Goal: Task Accomplishment & Management: Manage account settings

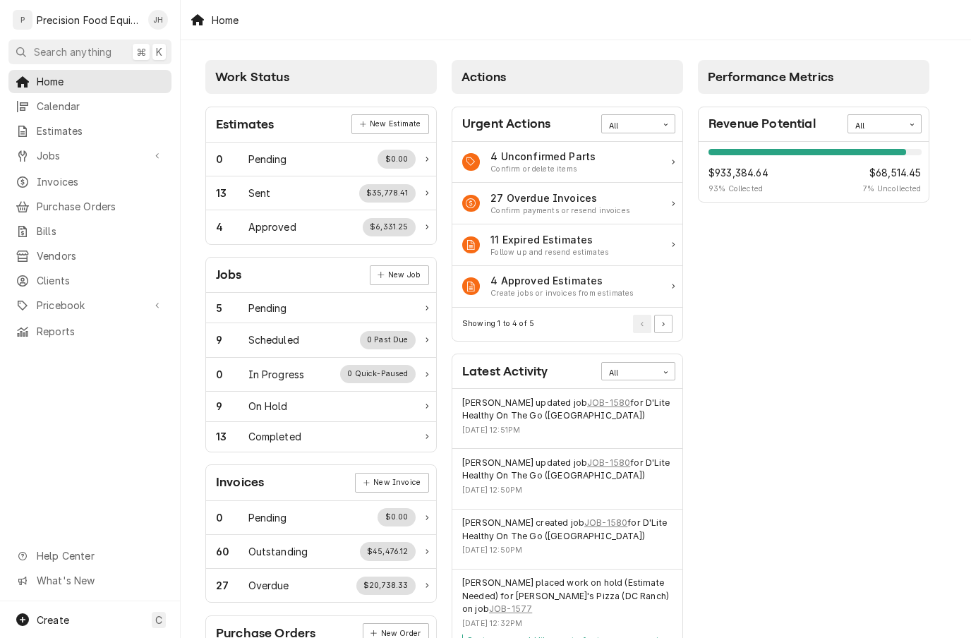
click at [83, 174] on span "Invoices" at bounding box center [101, 181] width 128 height 15
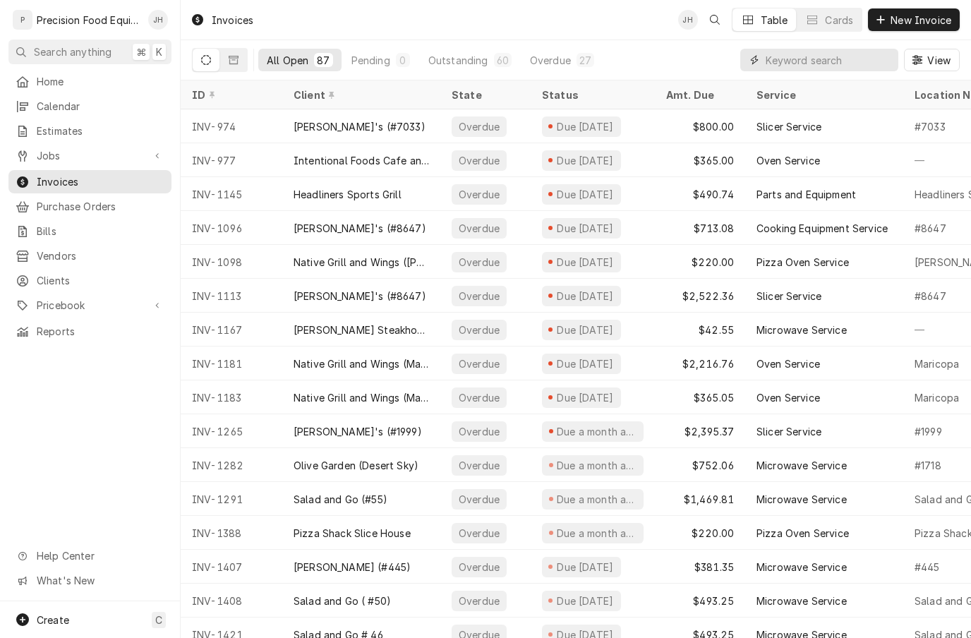
click at [836, 63] on input "Dynamic Content Wrapper" at bounding box center [829, 60] width 126 height 23
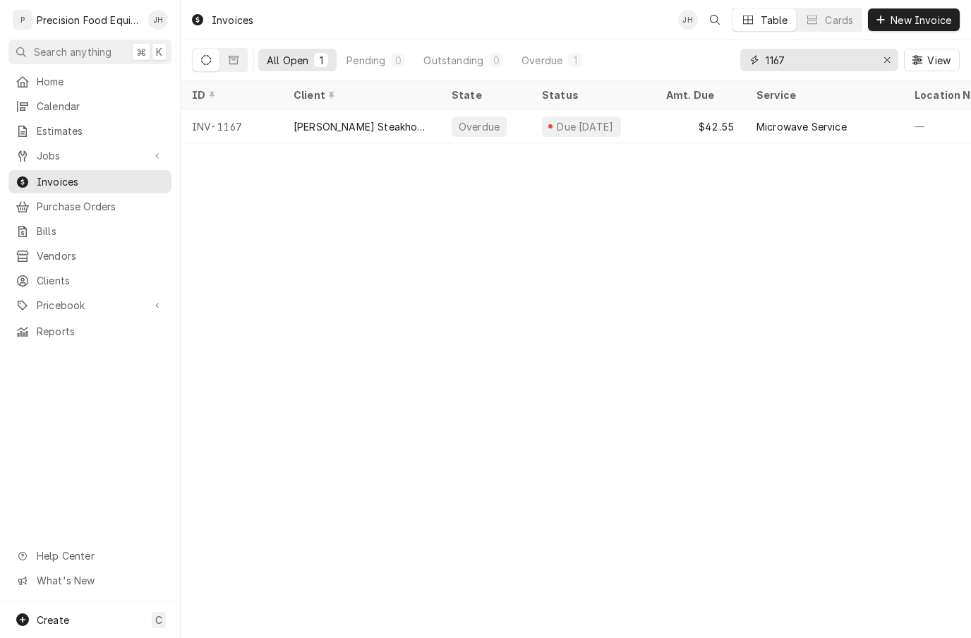
type input "1167"
click at [757, 107] on th "Service" at bounding box center [824, 94] width 158 height 29
click at [797, 115] on div "Microwave Service" at bounding box center [824, 126] width 158 height 34
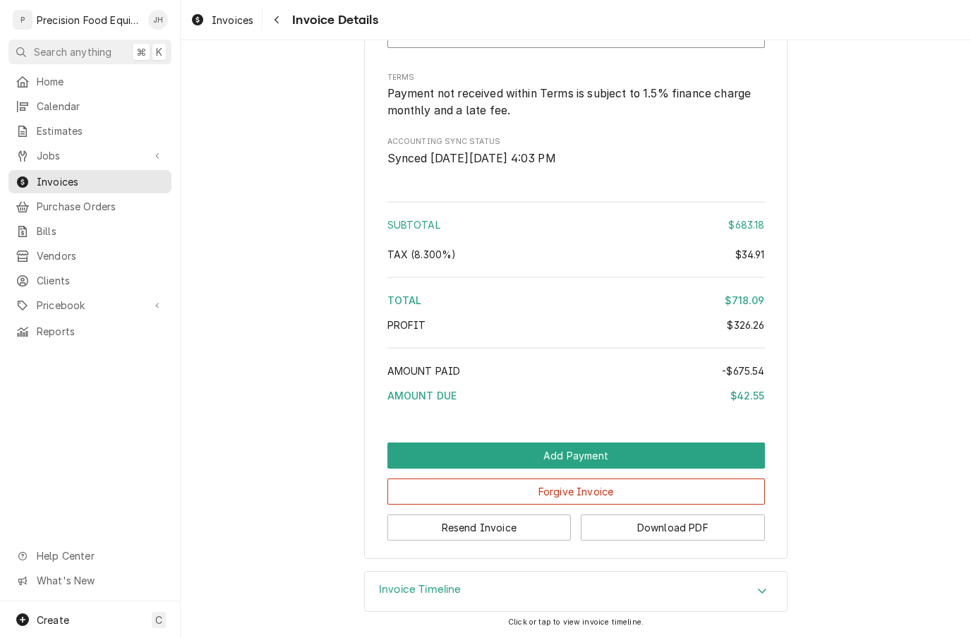
scroll to position [2436, 0]
click at [635, 449] on button "Add Payment" at bounding box center [576, 456] width 378 height 26
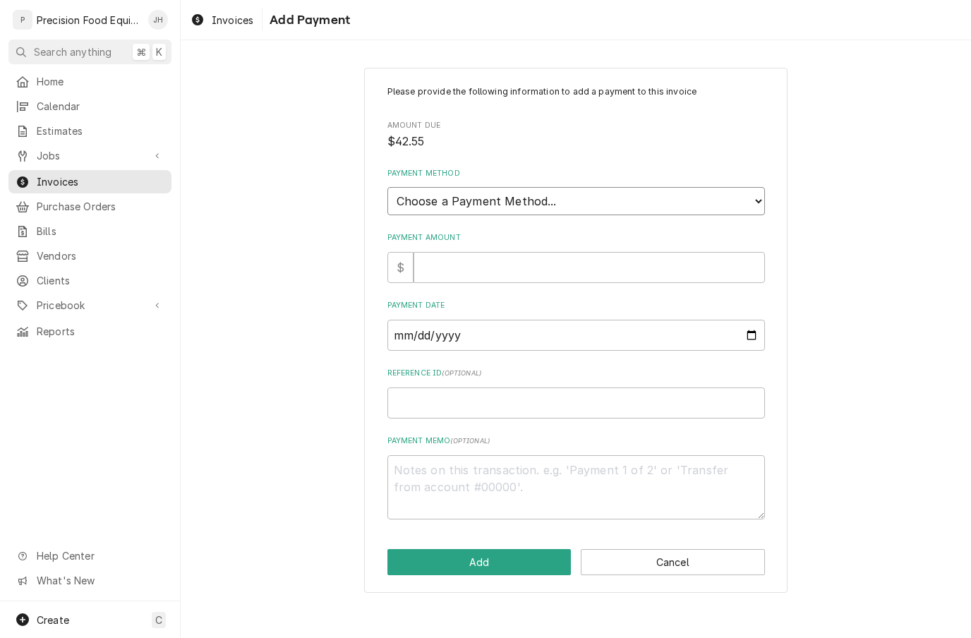
click at [759, 196] on select "Choose a Payment Method... Cash Check Credit/Debit Card ACH/eCheck Other" at bounding box center [576, 201] width 378 height 28
select select "3"
type textarea "x"
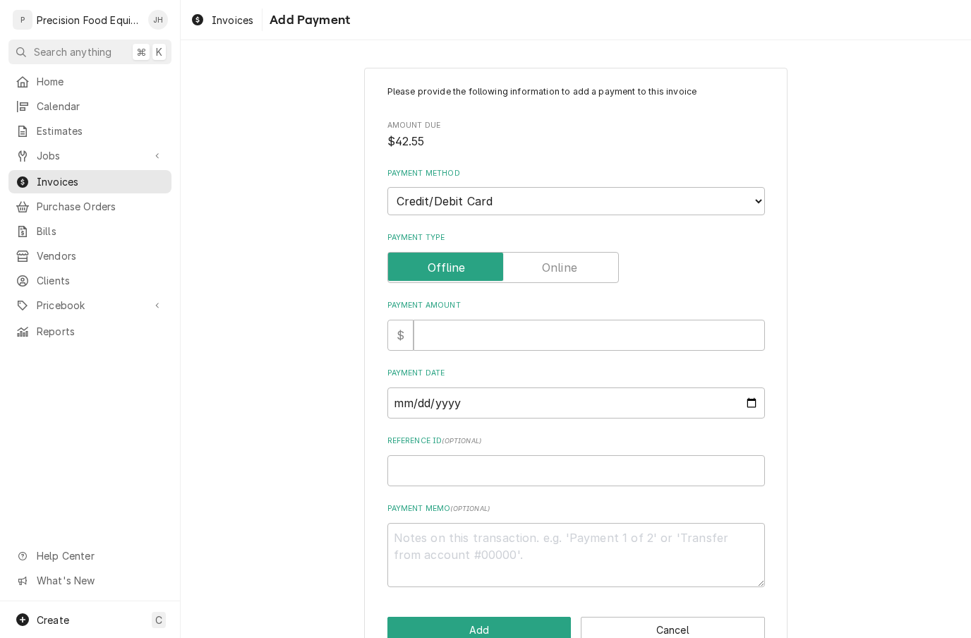
click at [579, 261] on input "Payment Type" at bounding box center [503, 267] width 219 height 31
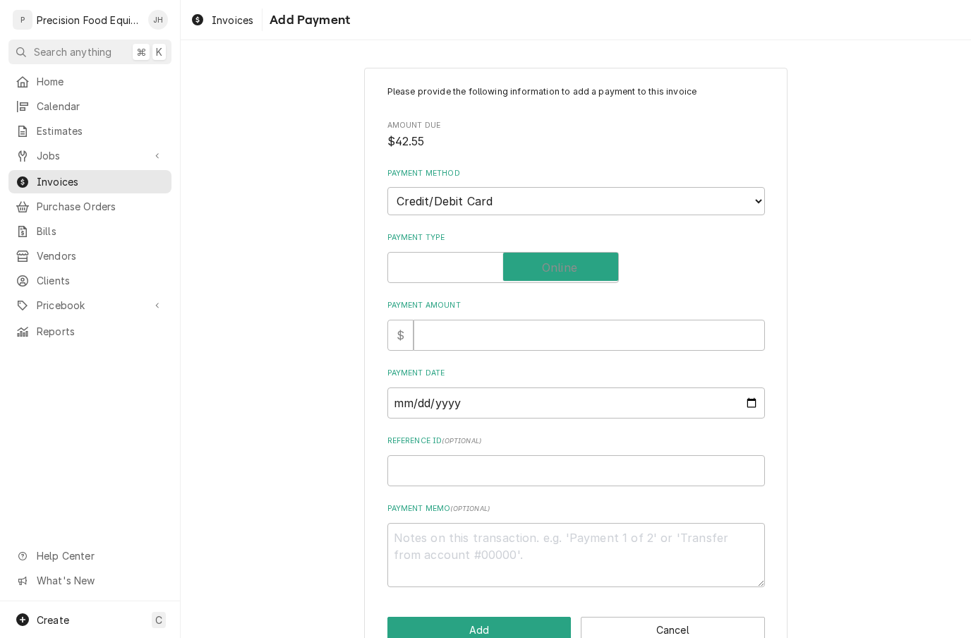
checkbox input "true"
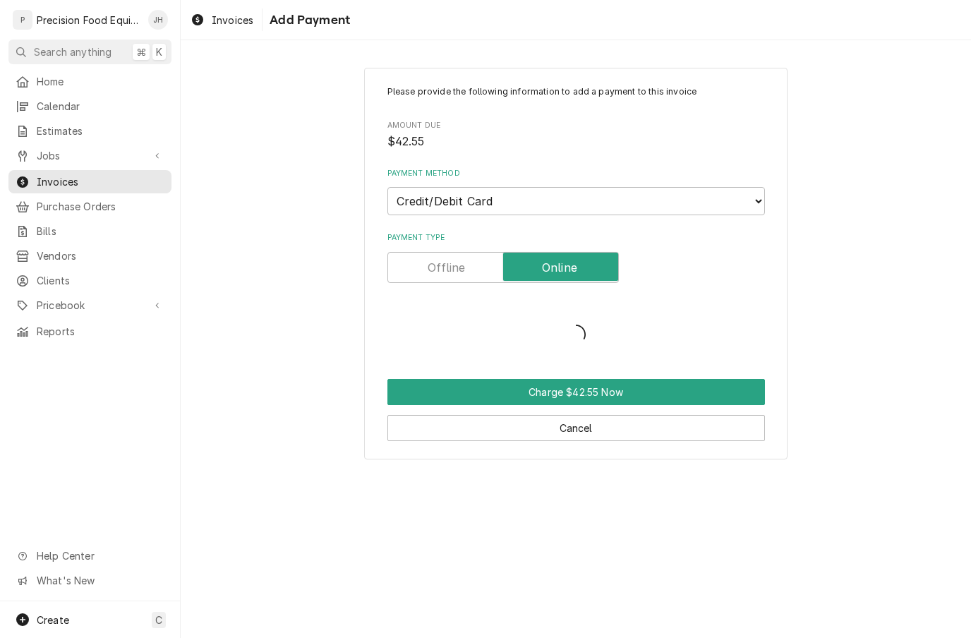
type textarea "x"
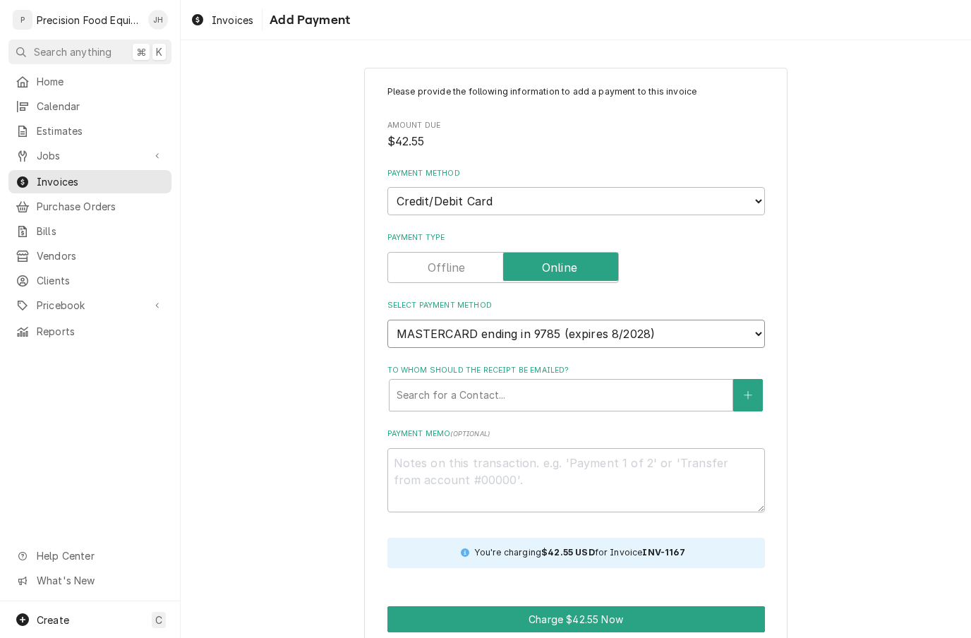
click at [739, 320] on select "MASTERCARD ending in 9785 (expires 8/2028) MASTERCARD ending in 8227 (expires 7…" at bounding box center [576, 334] width 378 height 28
select select "new_card"
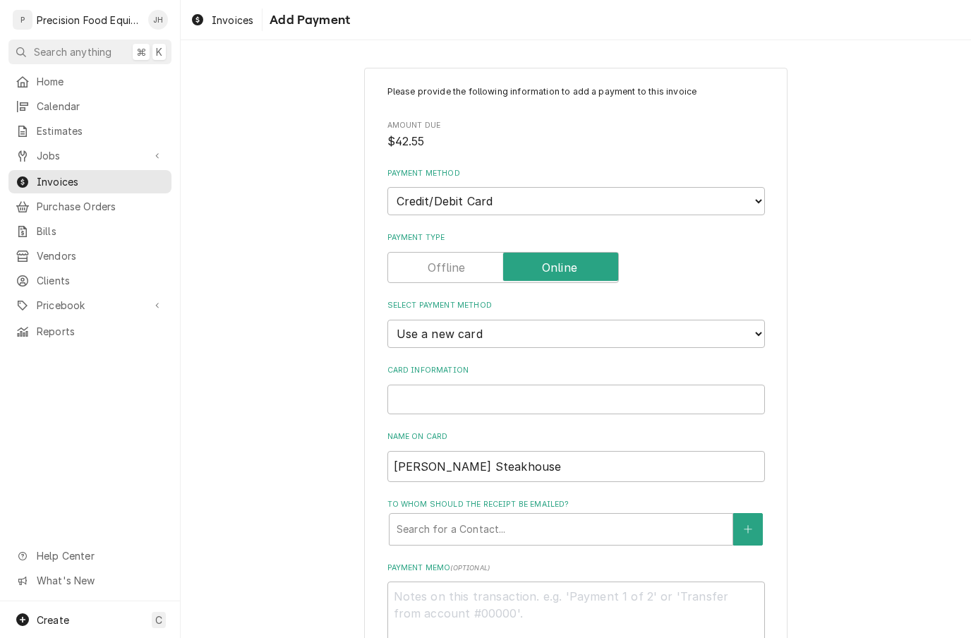
click at [568, 385] on div "Card Information" at bounding box center [576, 400] width 378 height 30
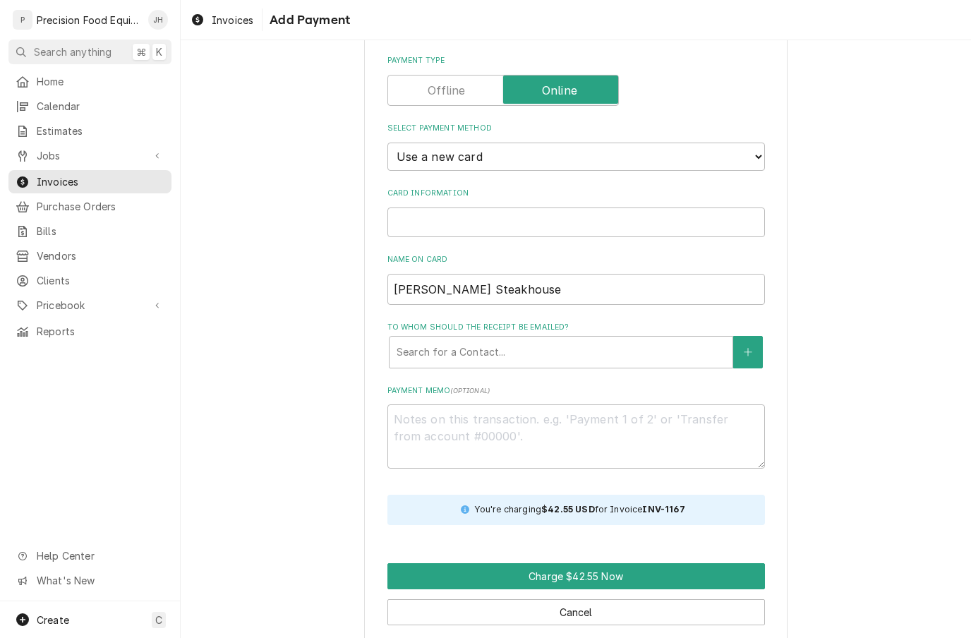
scroll to position [176, 0]
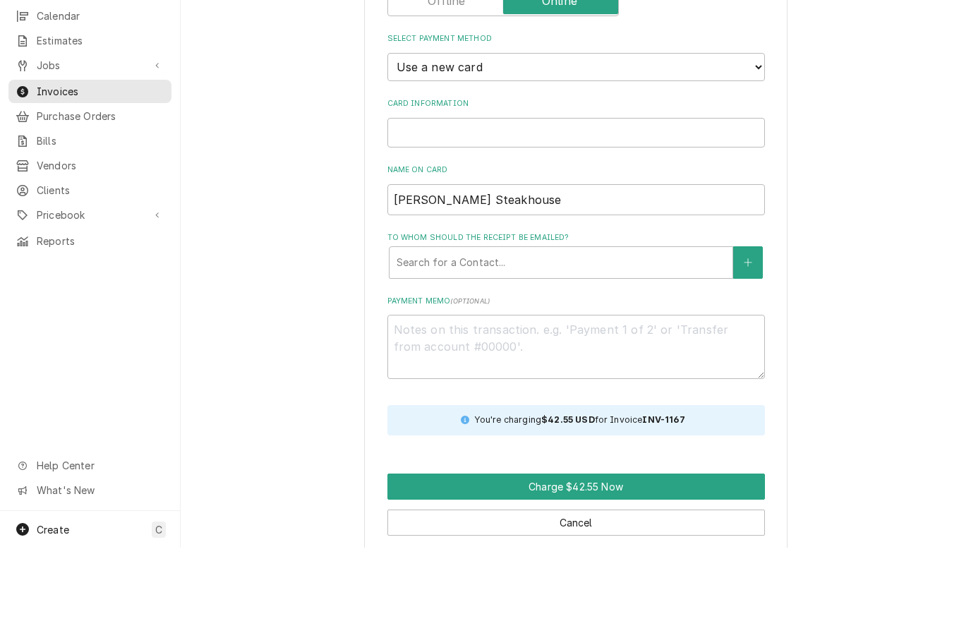
click at [706, 564] on button "Charge $42.55 Now" at bounding box center [576, 577] width 378 height 26
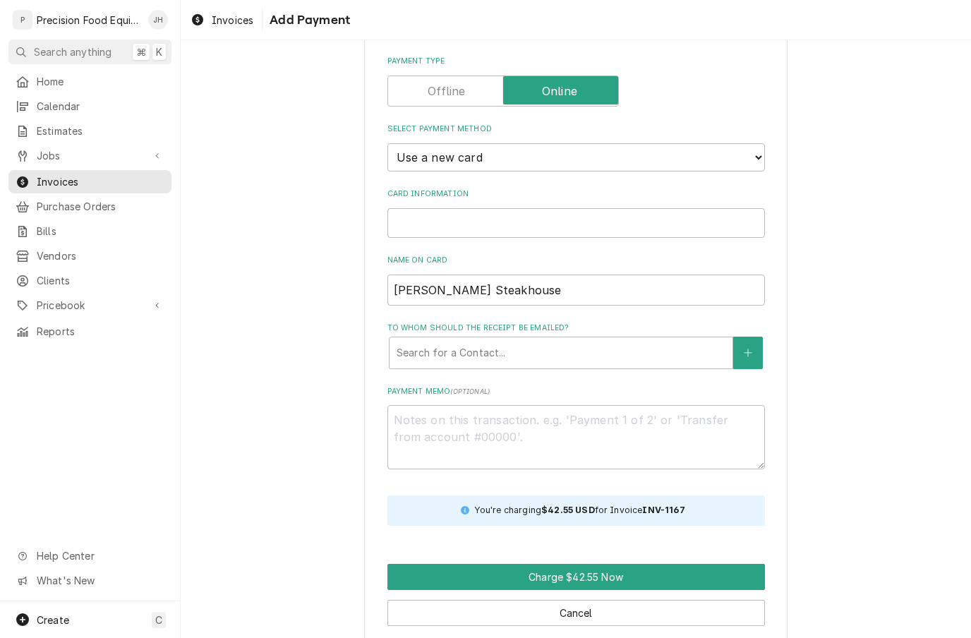
scroll to position [162, 0]
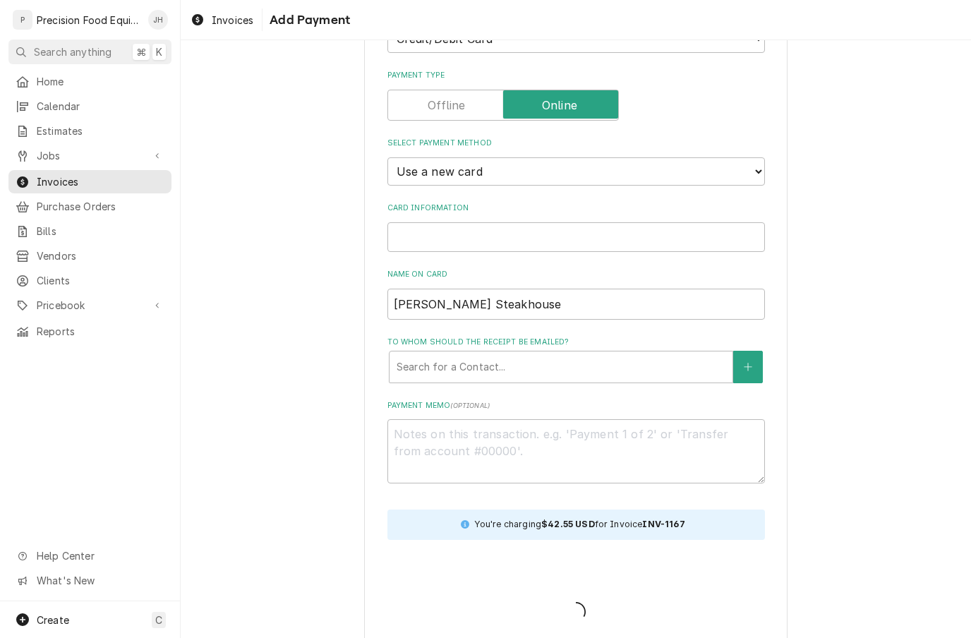
type textarea "x"
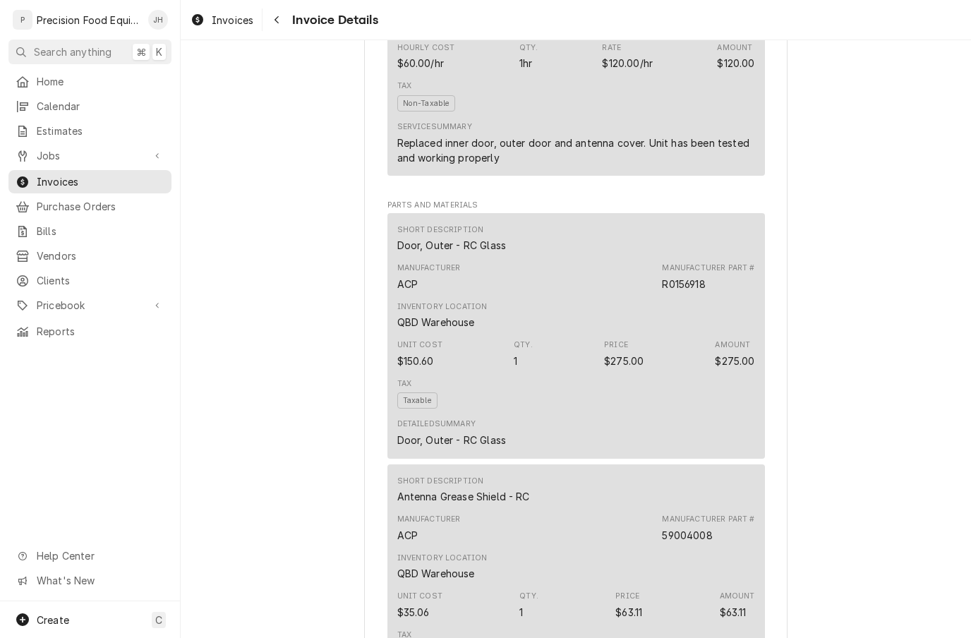
scroll to position [871, 0]
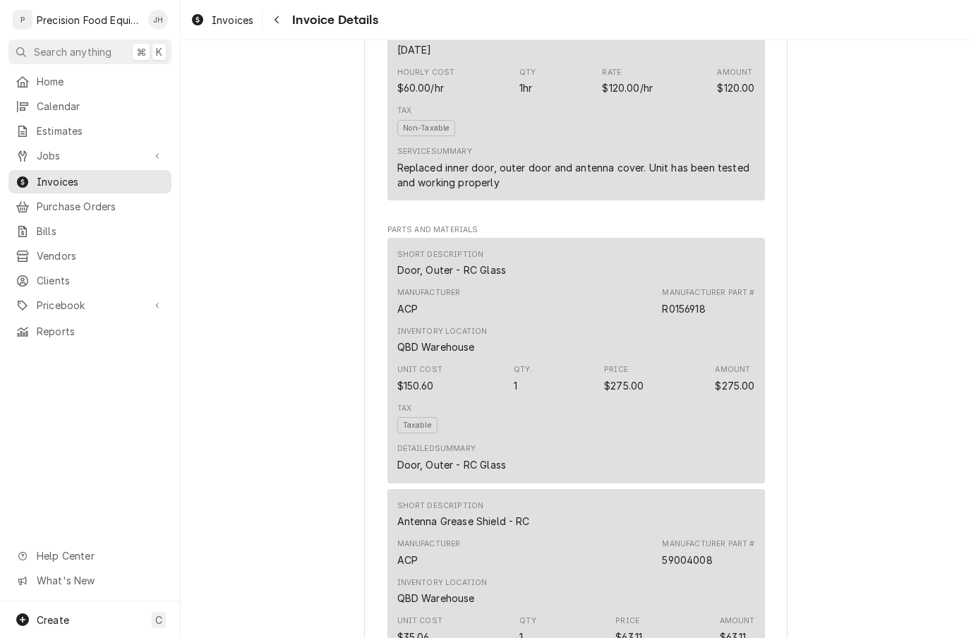
click at [273, 13] on div "Navigate back" at bounding box center [277, 20] width 14 height 14
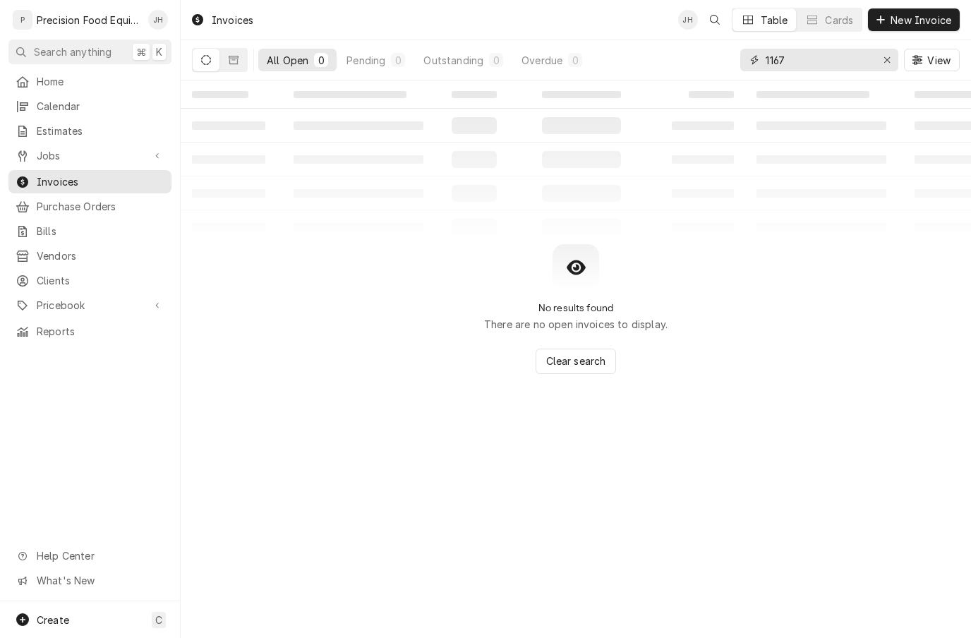
click at [889, 60] on icon "Erase input" at bounding box center [888, 60] width 8 height 10
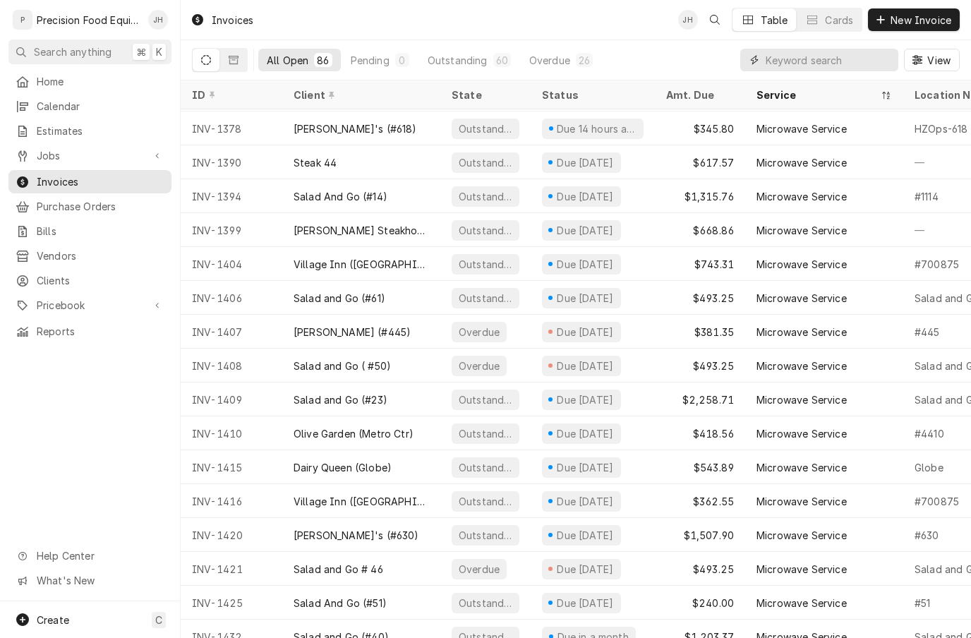
scroll to position [855, 0]
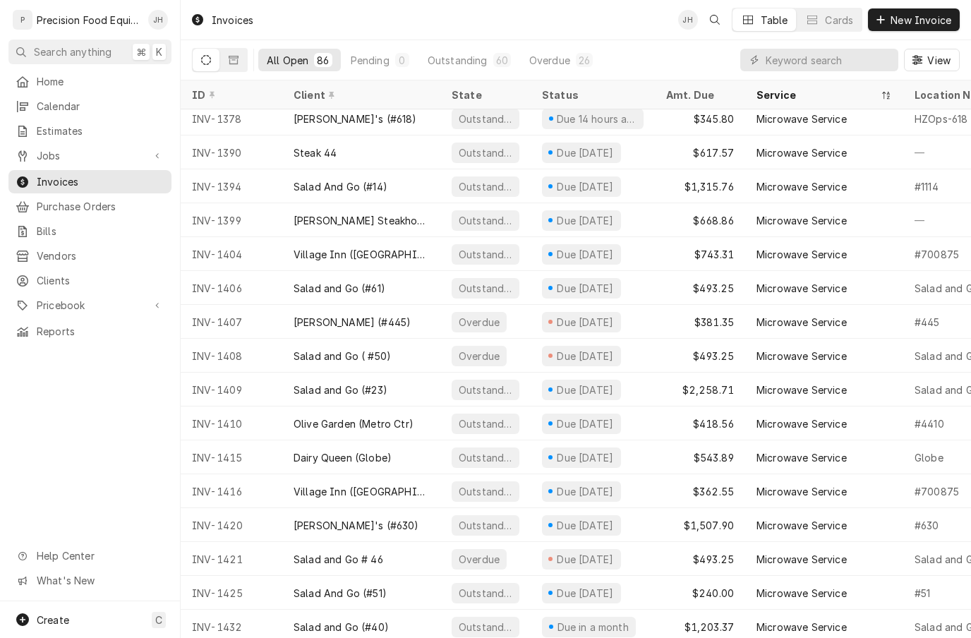
click at [67, 79] on span "Home" at bounding box center [101, 81] width 128 height 15
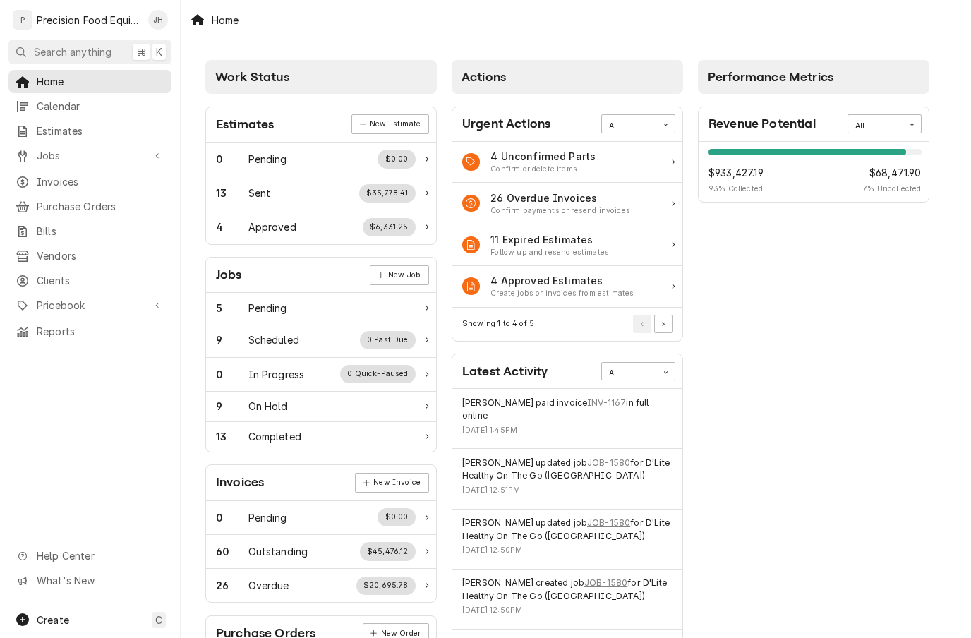
click at [949, 62] on div "Work Status Estimates New Estimate 0 Pending $0.00 13 Sent $35,778.41 4 Approve…" at bounding box center [576, 513] width 791 height 946
click at [64, 156] on span "Jobs" at bounding box center [90, 155] width 107 height 15
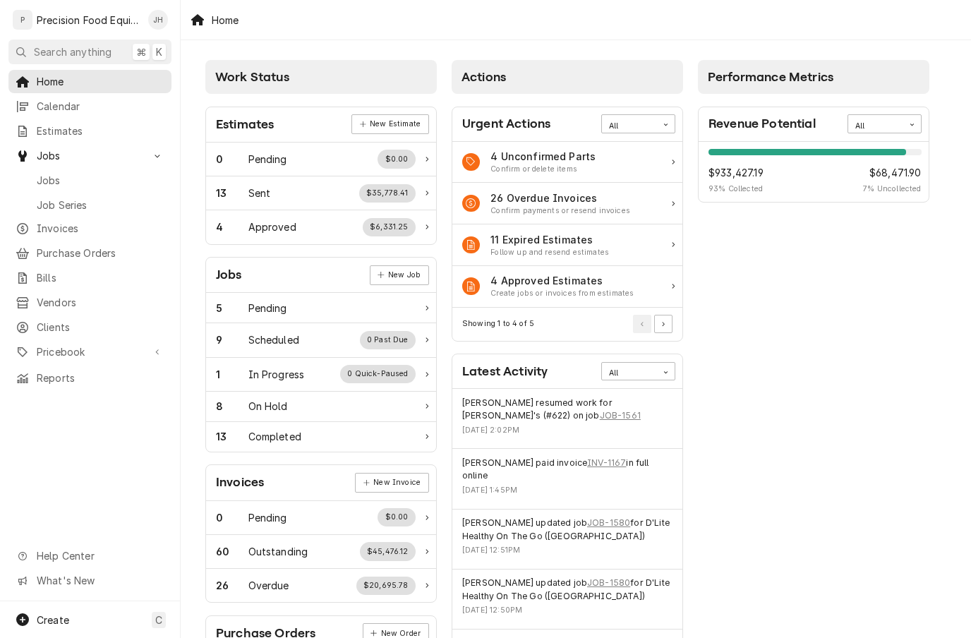
click at [46, 173] on span "Jobs" at bounding box center [101, 180] width 128 height 15
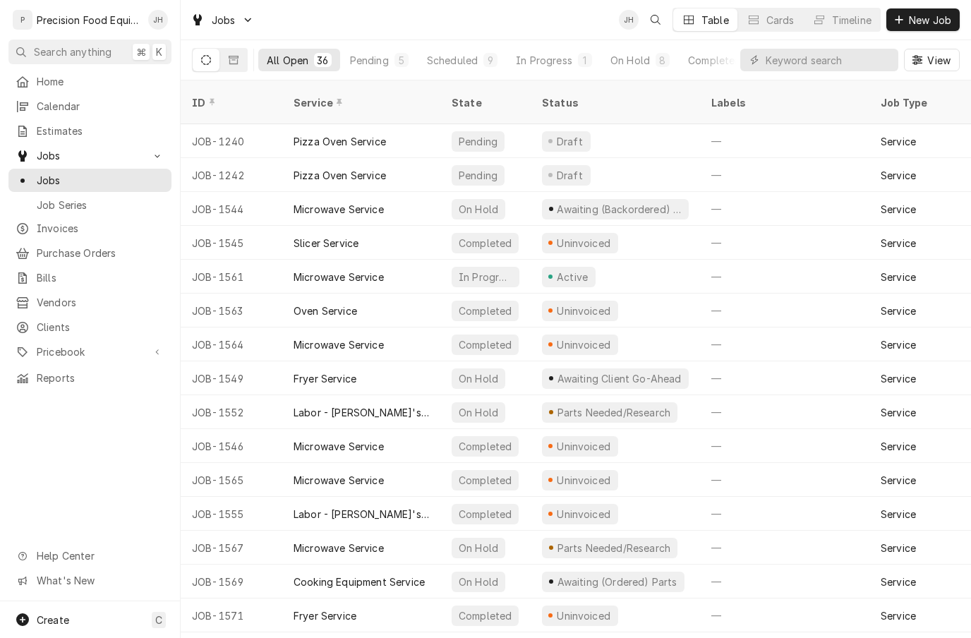
click at [786, 23] on div "Cards" at bounding box center [781, 20] width 28 height 15
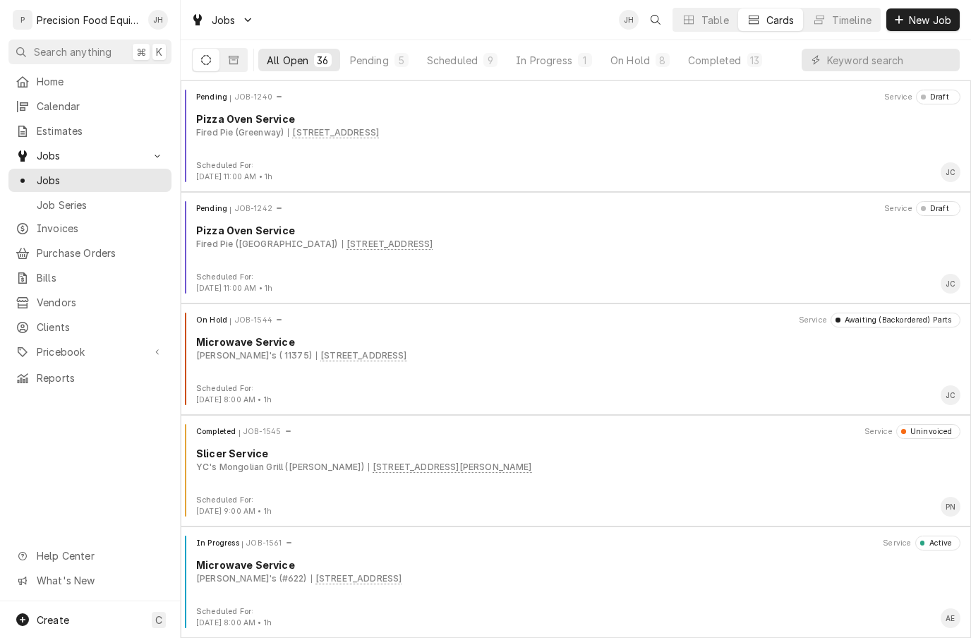
click at [736, 50] on button "Completed 13" at bounding box center [725, 60] width 91 height 23
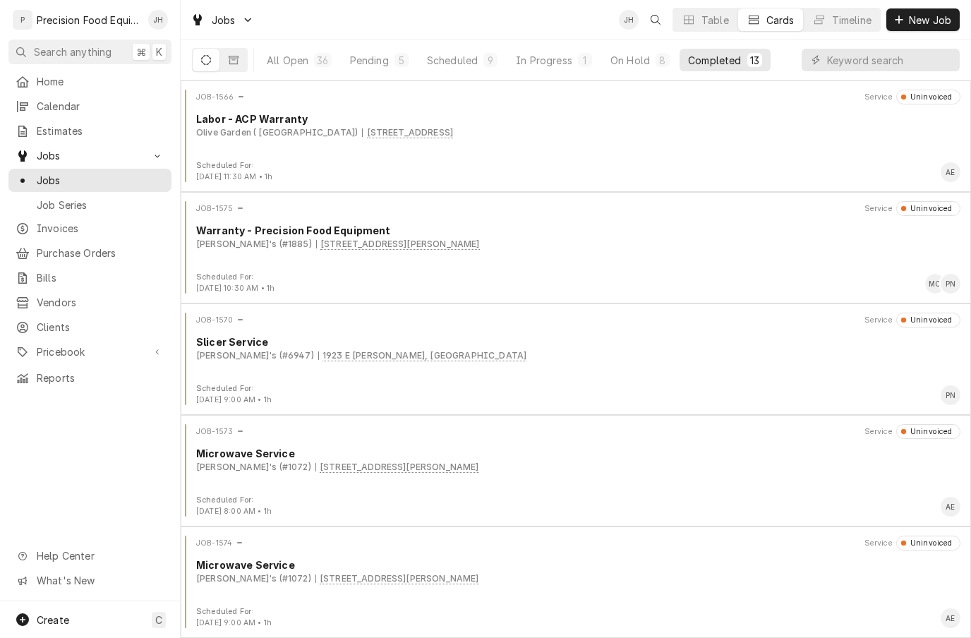
click at [654, 54] on button "On Hold 8" at bounding box center [640, 60] width 76 height 23
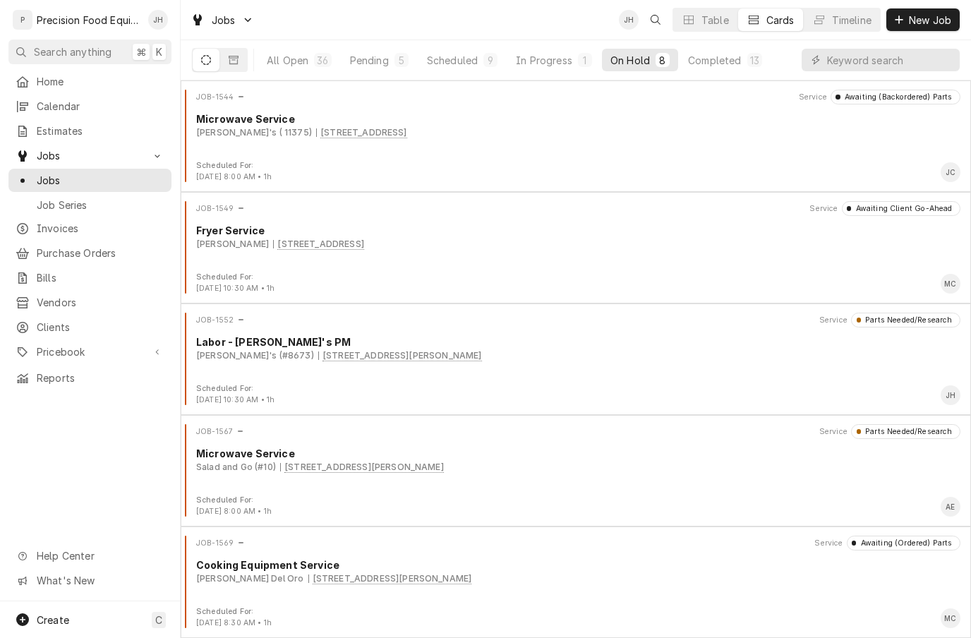
click at [549, 53] on div "In Progress" at bounding box center [544, 60] width 56 height 15
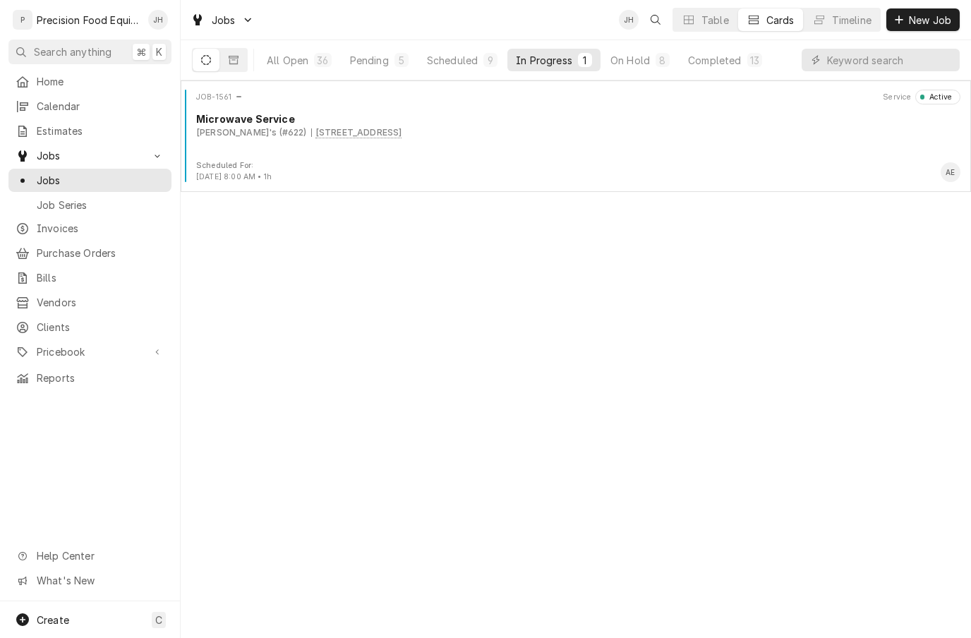
click at [728, 58] on div "Completed" at bounding box center [714, 60] width 53 height 15
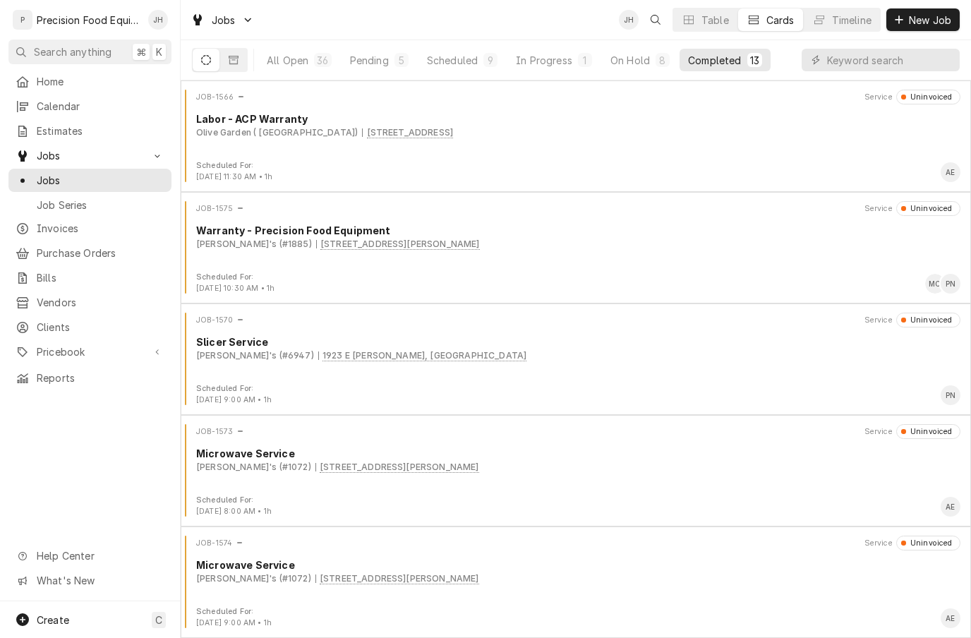
click at [71, 221] on span "Invoices" at bounding box center [101, 228] width 128 height 15
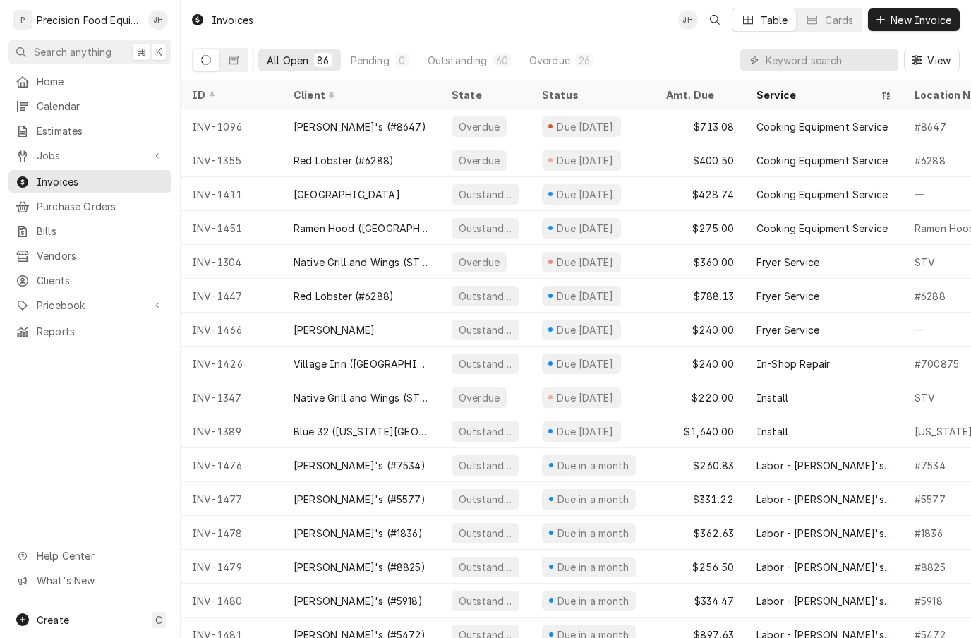
click at [611, 124] on div "Due 3 months ago" at bounding box center [585, 126] width 60 height 15
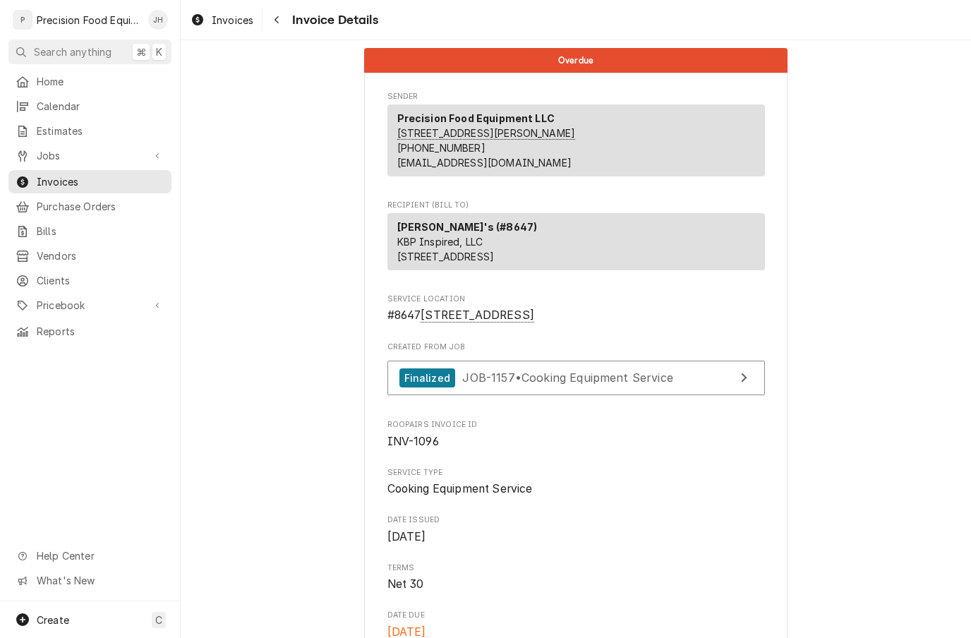
scroll to position [2, 0]
click at [266, 21] on button "Navigate back" at bounding box center [276, 19] width 23 height 23
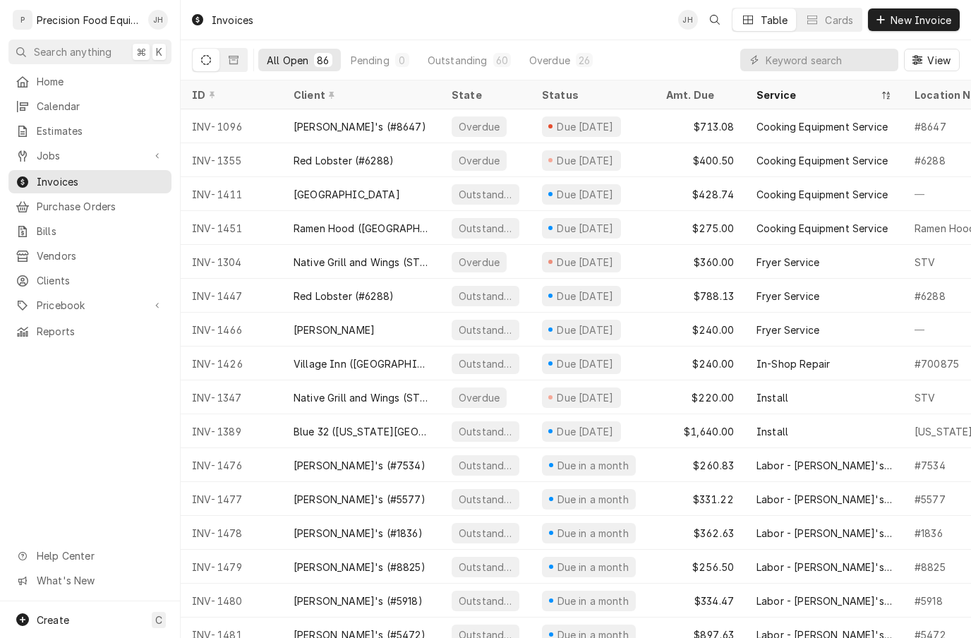
click at [579, 61] on div "26" at bounding box center [584, 60] width 11 height 15
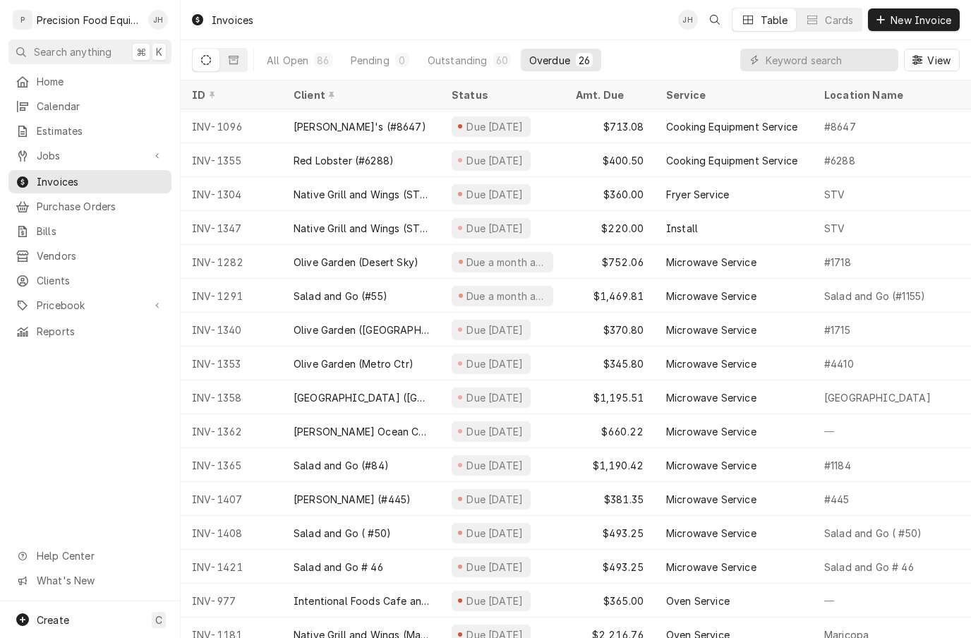
click at [483, 98] on div "Status" at bounding box center [501, 95] width 99 height 15
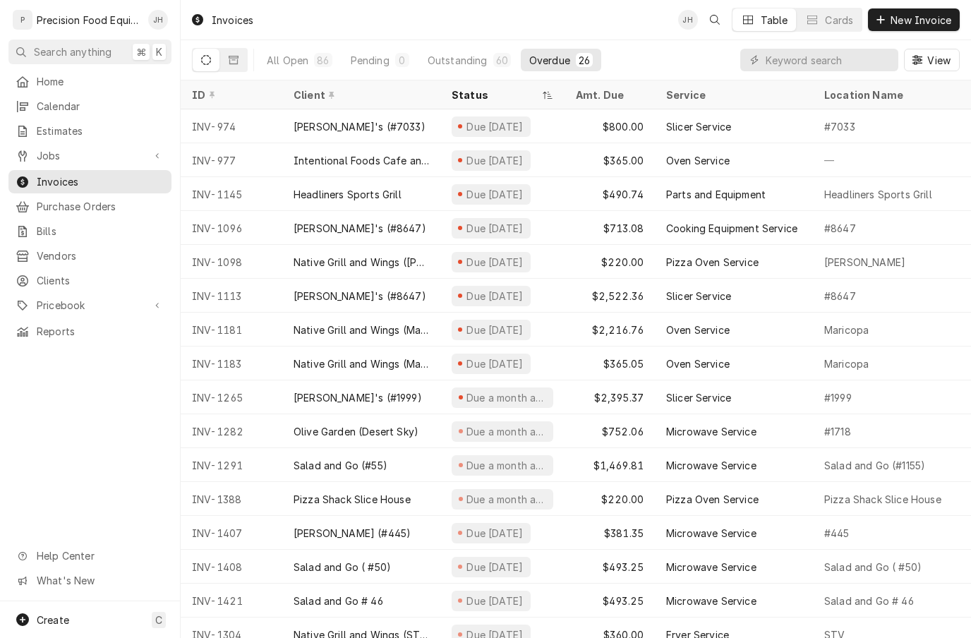
click at [874, 493] on div "Pizza Shack Slice House" at bounding box center [882, 499] width 117 height 15
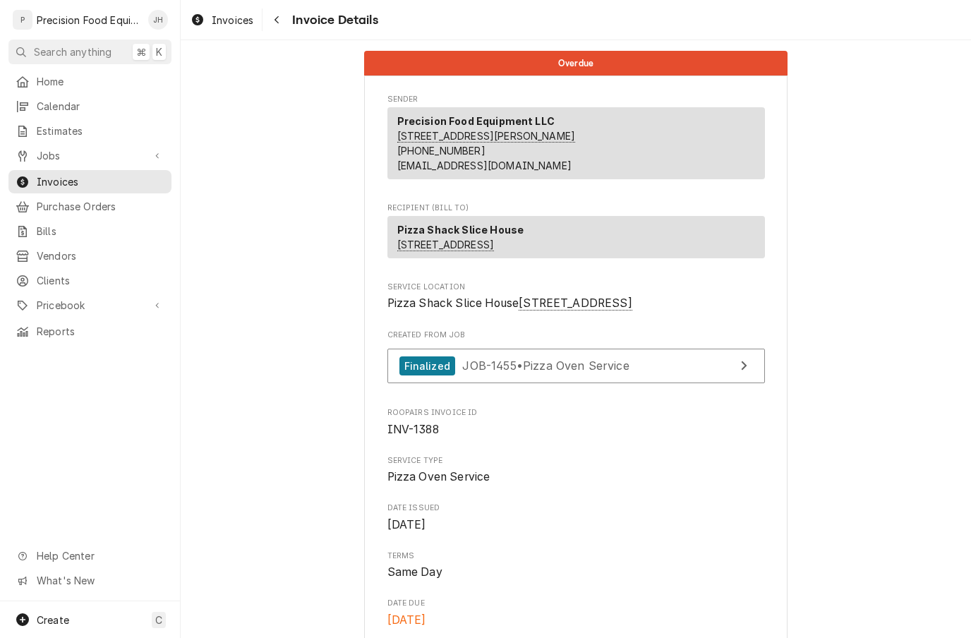
click at [68, 74] on span "Home" at bounding box center [101, 81] width 128 height 15
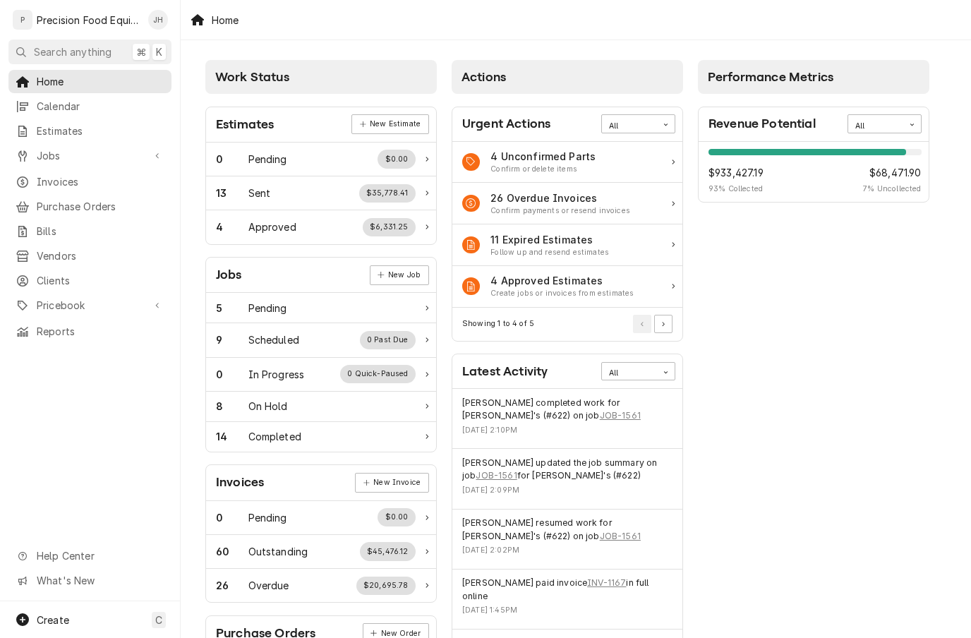
click at [76, 173] on div "Invoices" at bounding box center [89, 182] width 157 height 18
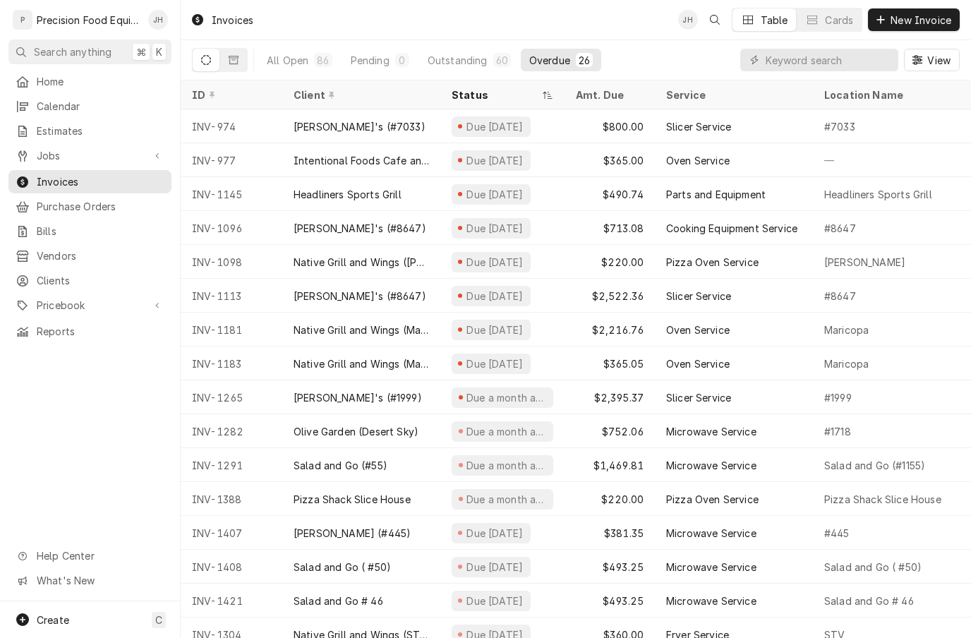
click at [40, 148] on span "Jobs" at bounding box center [90, 155] width 107 height 15
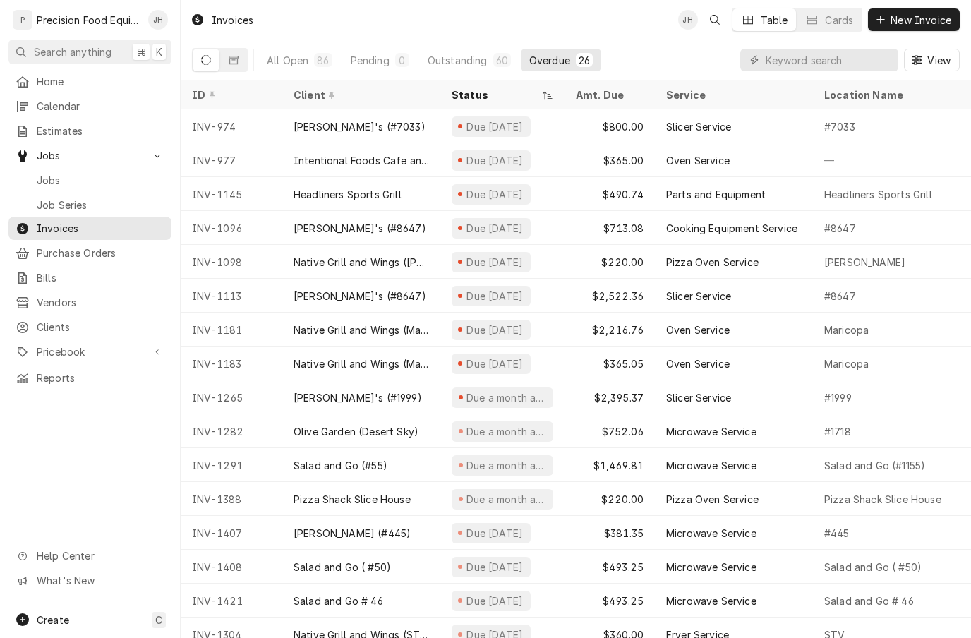
click at [70, 174] on span "Jobs" at bounding box center [101, 180] width 128 height 15
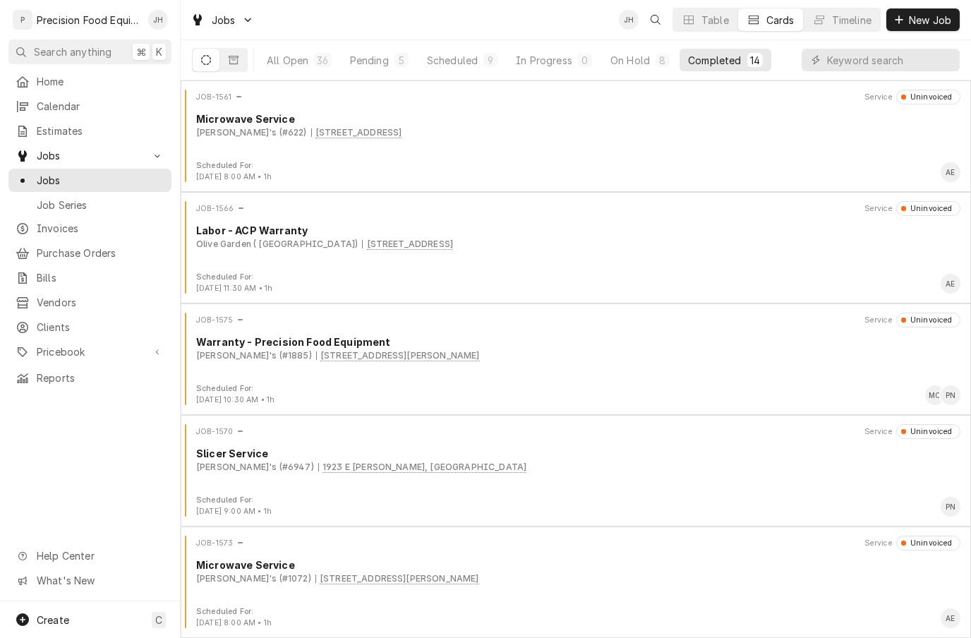
click at [831, 136] on div "[PERSON_NAME]'s (#622) [STREET_ADDRESS]" at bounding box center [578, 132] width 764 height 13
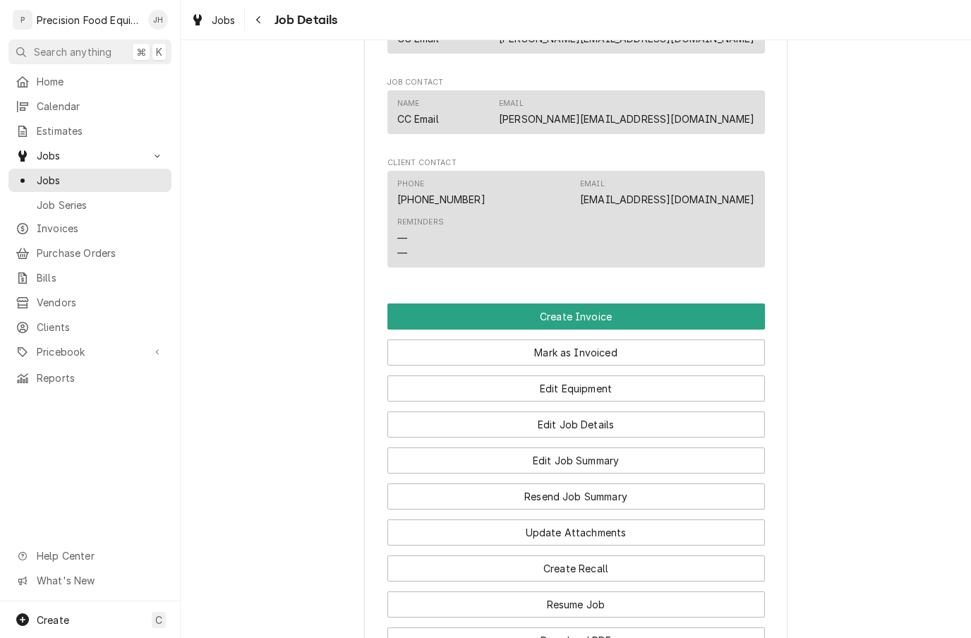
scroll to position [866, 0]
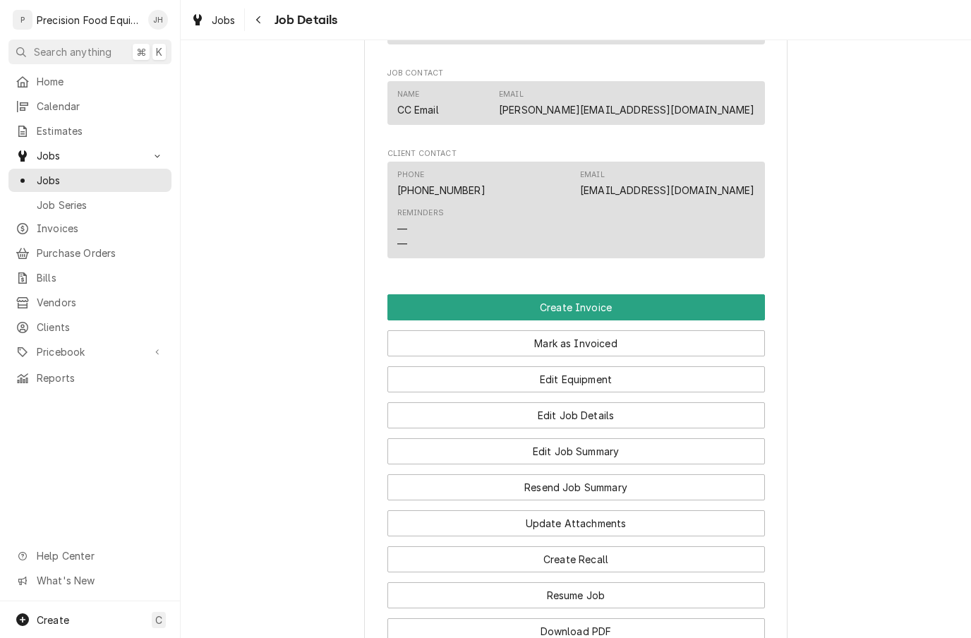
click at [630, 464] on button "Edit Job Summary" at bounding box center [576, 451] width 378 height 26
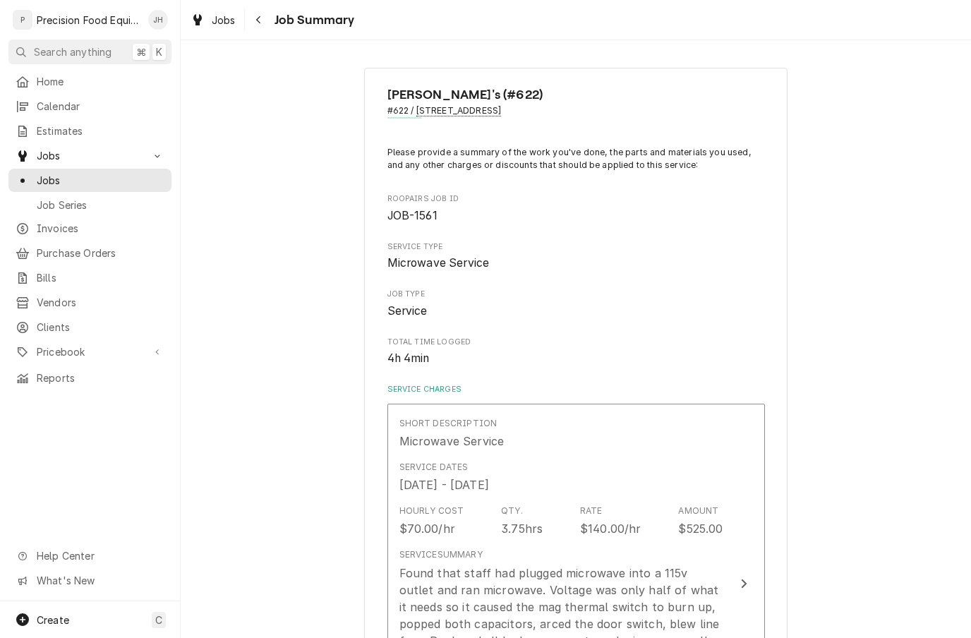
click at [76, 75] on span "Home" at bounding box center [101, 81] width 128 height 15
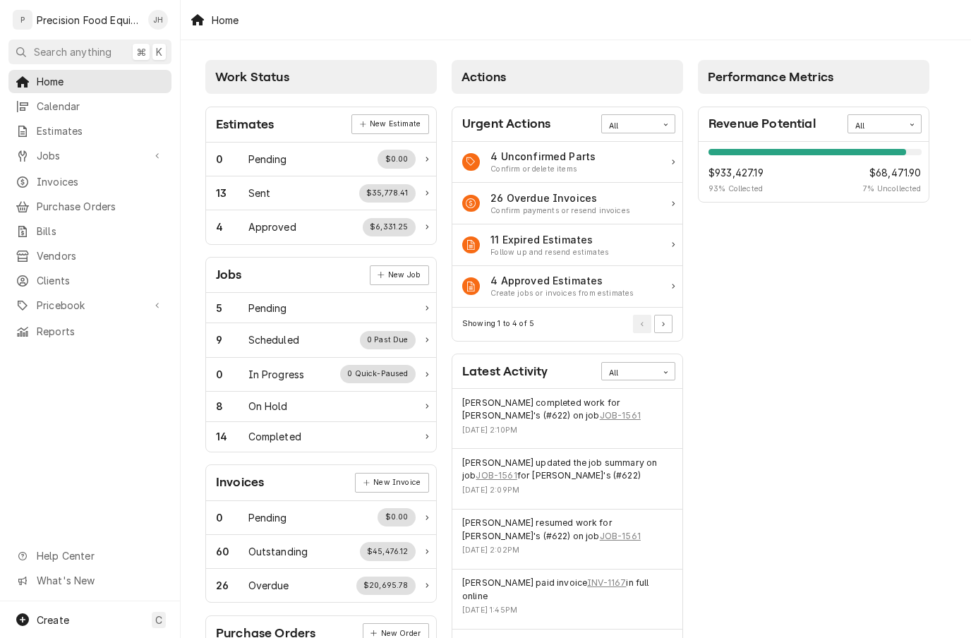
click at [82, 178] on span "Invoices" at bounding box center [101, 181] width 128 height 15
